Goal: Book appointment/travel/reservation

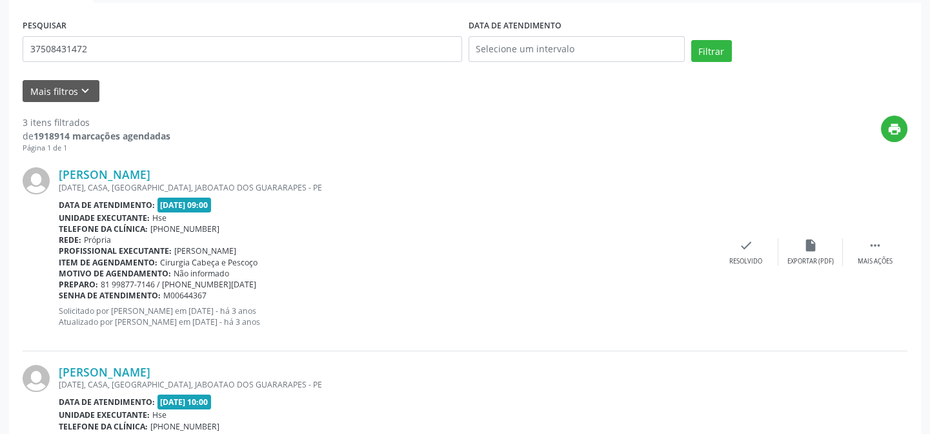
scroll to position [234, 0]
click at [48, 88] on button "Mais filtros keyboard_arrow_down" at bounding box center [61, 90] width 77 height 23
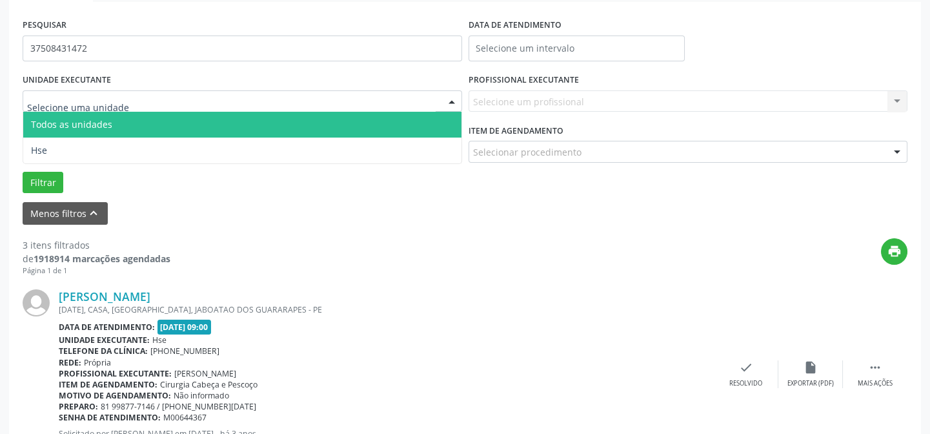
click at [137, 97] on div at bounding box center [243, 101] width 440 height 22
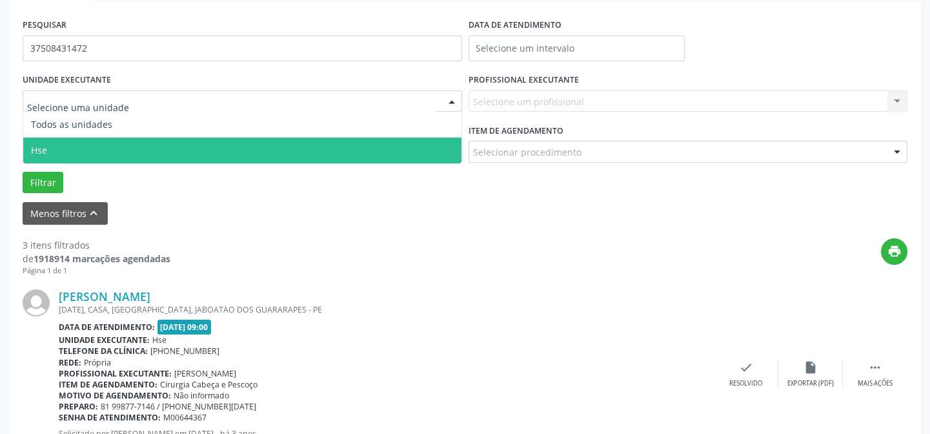
click at [139, 139] on span "Hse" at bounding box center [242, 150] width 438 height 26
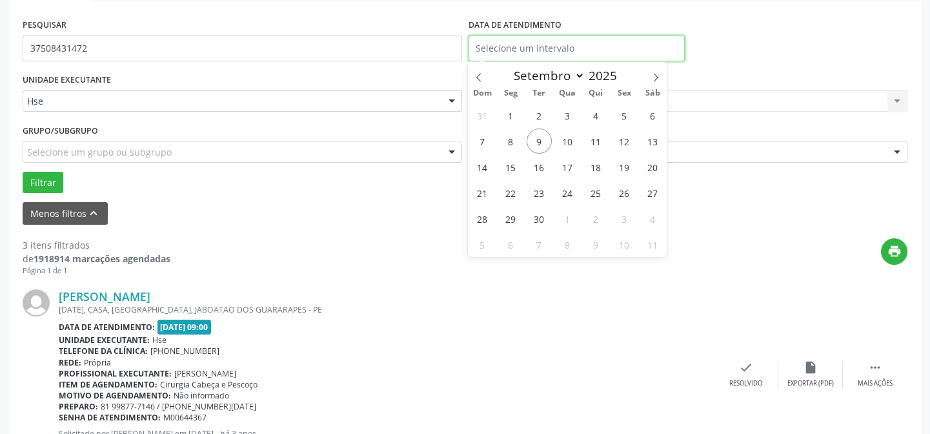
click at [565, 51] on input "text" at bounding box center [577, 49] width 216 height 26
click at [543, 143] on span "9" at bounding box center [539, 140] width 25 height 25
type input "09/09/2025"
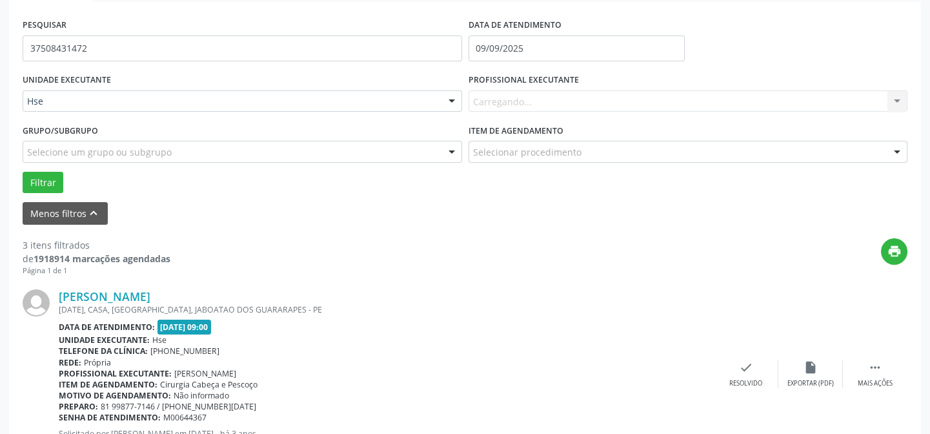
click at [676, 108] on div "Carregando... Nenhum resultado encontrado para: " " Não há nenhuma opção para s…" at bounding box center [689, 101] width 440 height 22
click at [707, 103] on div "Carregando... Nenhum resultado encontrado para: " " Não há nenhuma opção para s…" at bounding box center [689, 101] width 440 height 22
click at [707, 103] on div "Selecione um profissional" at bounding box center [689, 101] width 440 height 22
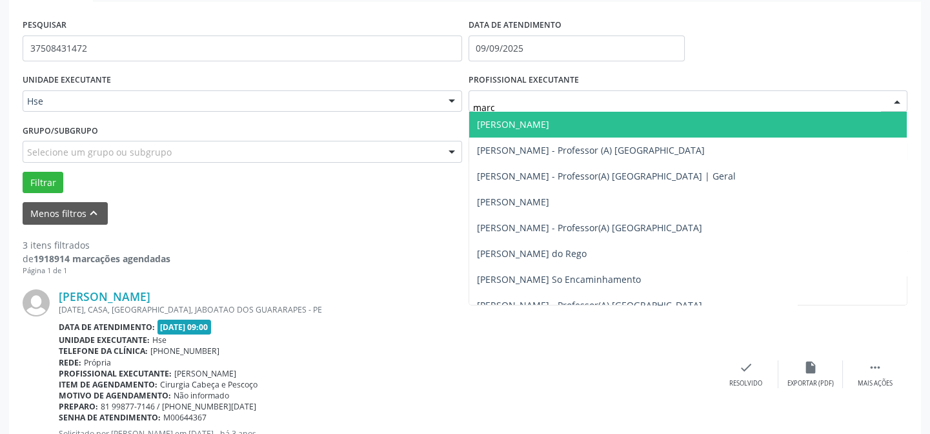
type input "marce"
click at [549, 120] on span "[PERSON_NAME]" at bounding box center [513, 124] width 72 height 12
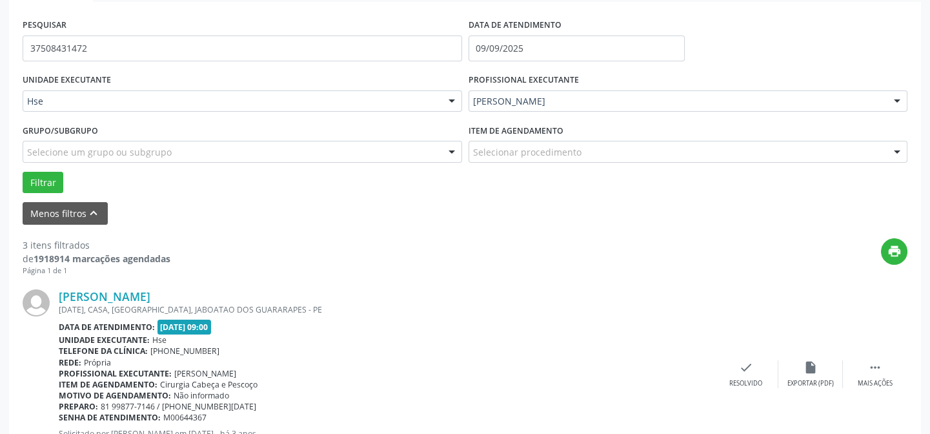
click at [644, 150] on div "Selecionar procedimento" at bounding box center [689, 152] width 440 height 22
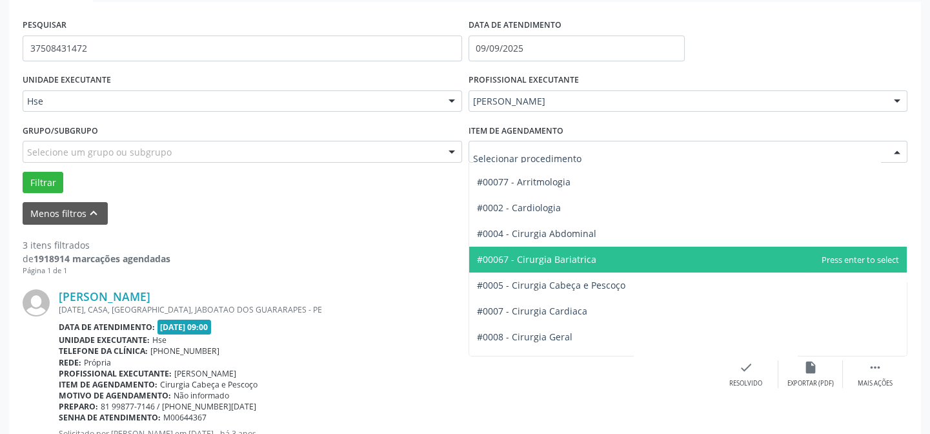
scroll to position [58, 0]
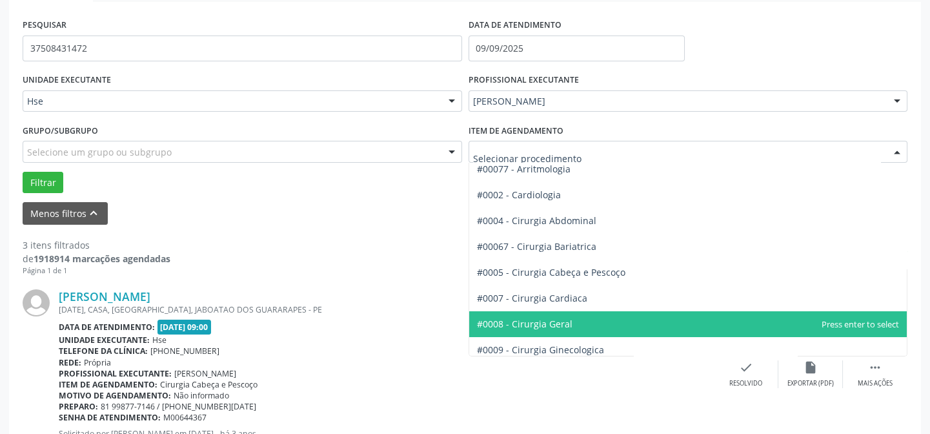
click at [622, 318] on span "#0008 - Cirurgia Geral" at bounding box center [688, 324] width 438 height 26
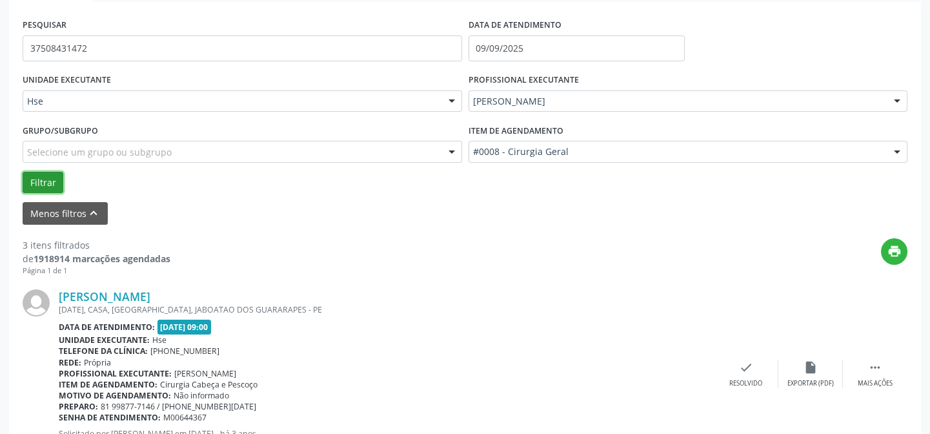
click at [41, 184] on button "Filtrar" at bounding box center [43, 183] width 41 height 22
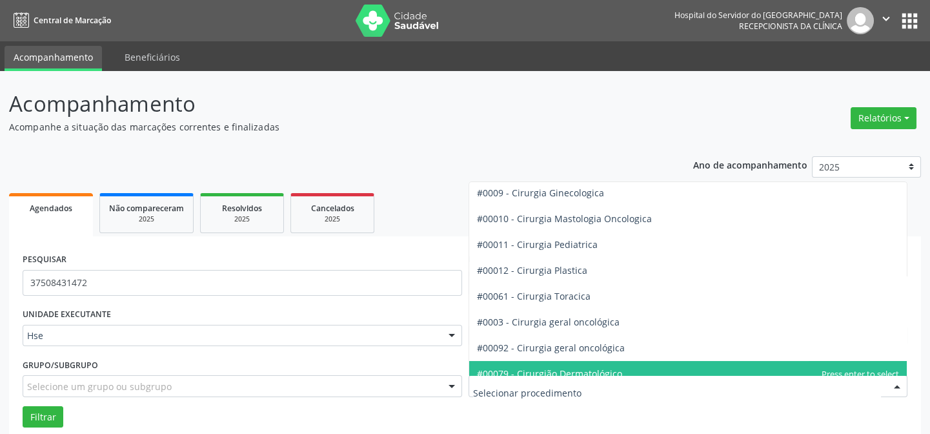
scroll to position [87, 0]
